Goal: Find specific page/section: Find specific page/section

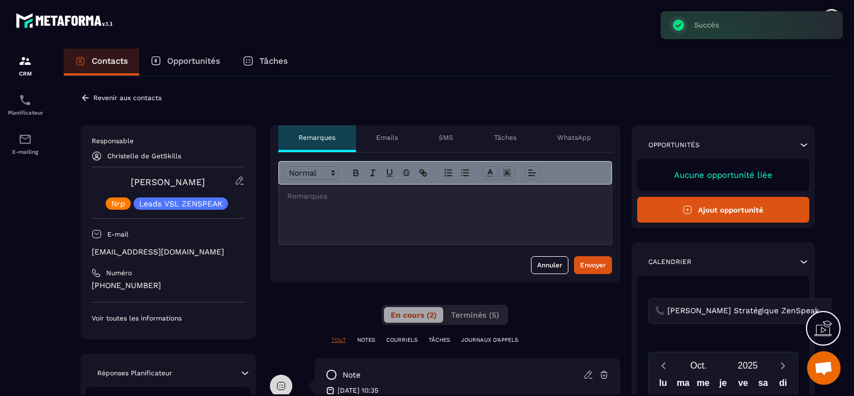
click at [107, 99] on p "Revenir aux contacts" at bounding box center [127, 98] width 68 height 8
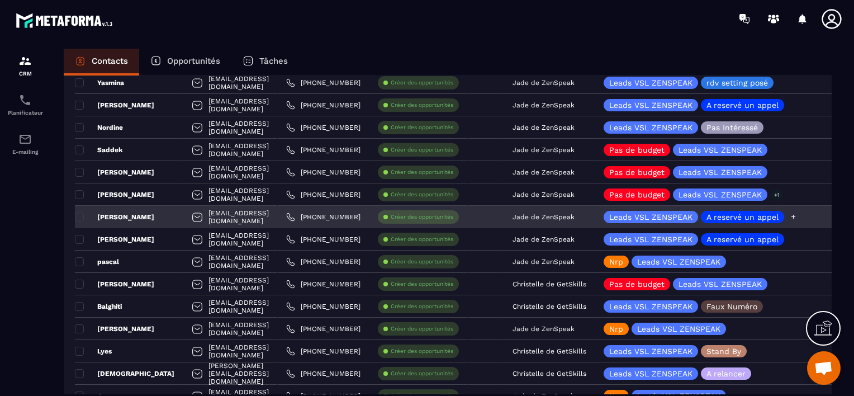
scroll to position [335, 0]
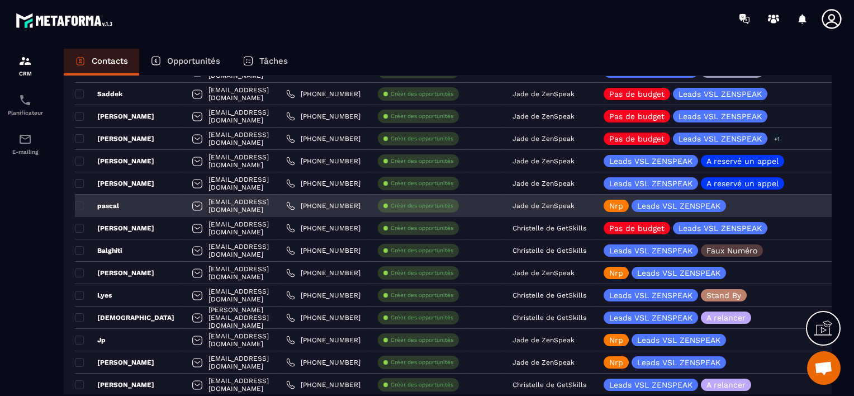
click at [574, 202] on p "Jade de ZenSpeak" at bounding box center [543, 206] width 62 height 8
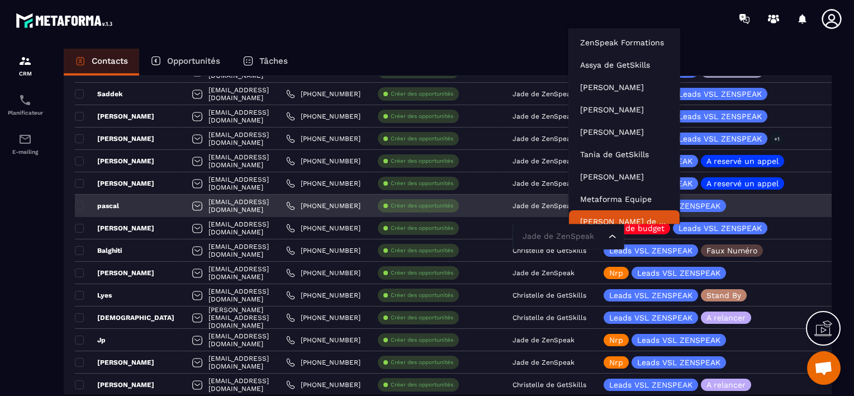
scroll to position [8, 0]
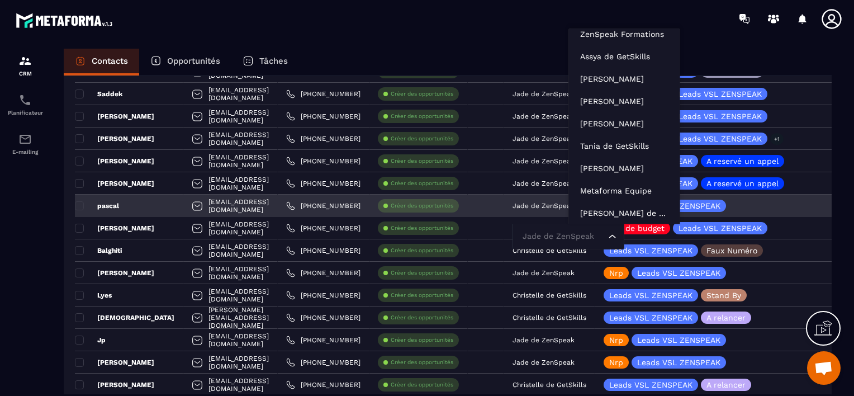
click at [603, 236] on input "Search for option" at bounding box center [563, 236] width 86 height 12
type input "***"
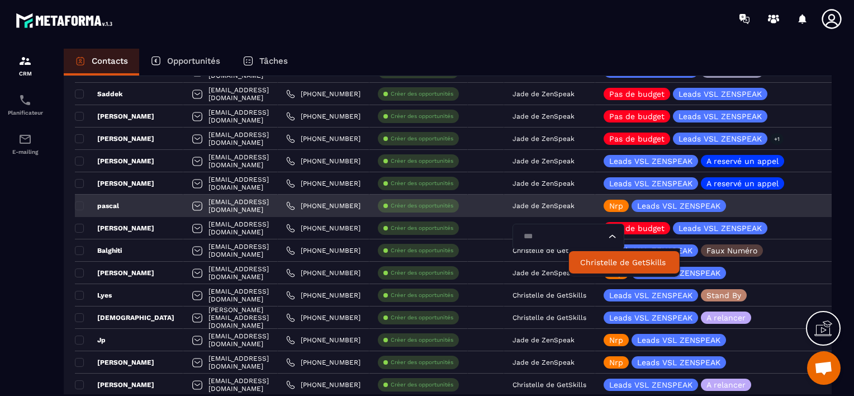
scroll to position [0, 0]
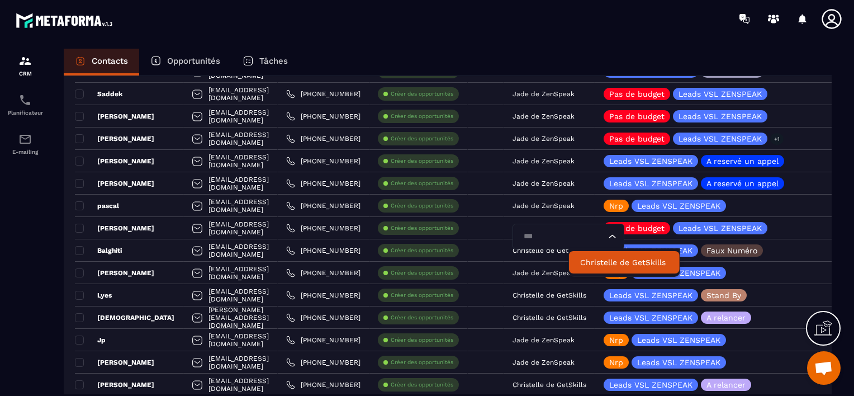
click at [599, 264] on p "Christelle de GetSkills" at bounding box center [624, 261] width 88 height 11
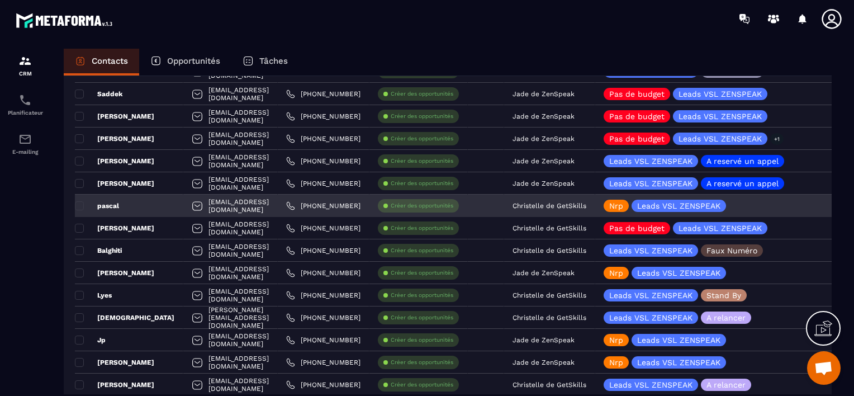
click at [144, 206] on div "pascal" at bounding box center [129, 205] width 108 height 22
